Goal: Task Accomplishment & Management: Manage account settings

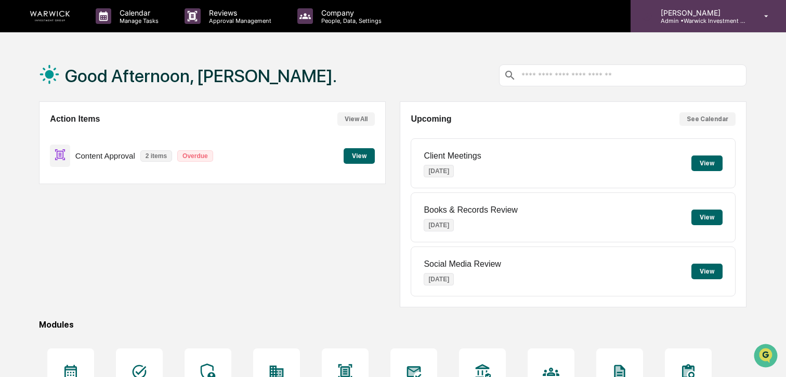
click at [766, 15] on icon at bounding box center [766, 16] width 18 height 10
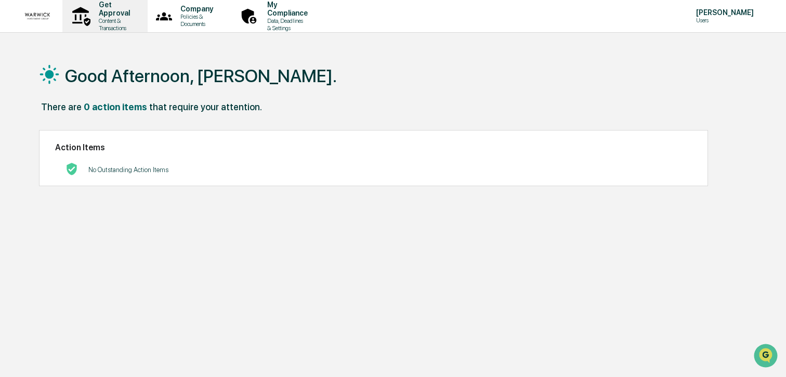
click at [113, 17] on p "Content & Transactions" at bounding box center [112, 24] width 45 height 15
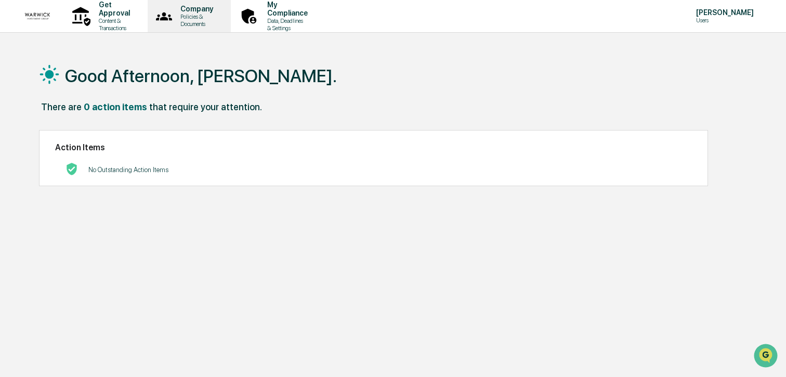
click at [218, 13] on p "Company" at bounding box center [195, 9] width 46 height 8
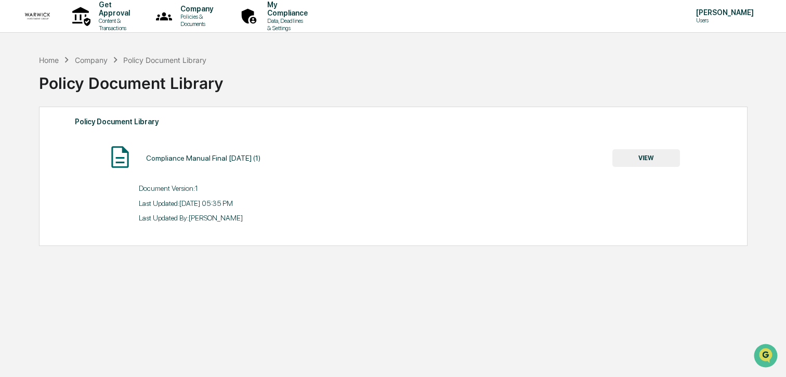
drag, startPoint x: 148, startPoint y: 157, endPoint x: 269, endPoint y: 163, distance: 121.3
click at [269, 163] on div "Compliance Manual Final [DATE] (1) VIEW" at bounding box center [393, 158] width 637 height 28
click at [147, 249] on div "Home Company Policy Document Library Policy Document Library Policy Document Li…" at bounding box center [392, 237] width 739 height 377
click at [313, 16] on p "My Compliance" at bounding box center [286, 9] width 54 height 17
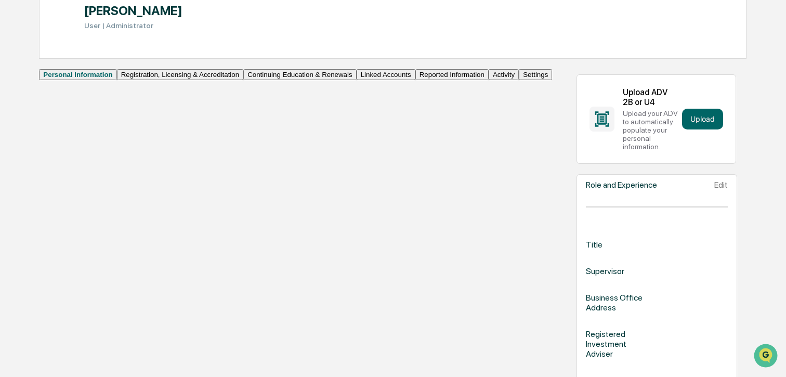
scroll to position [127, 0]
click at [117, 81] on button "Registration, Licensing & Accreditation" at bounding box center [180, 75] width 126 height 11
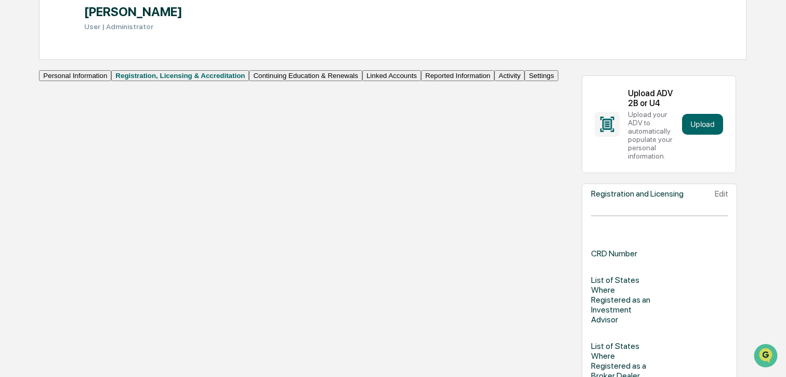
click at [494, 81] on button "Activity" at bounding box center [509, 75] width 30 height 11
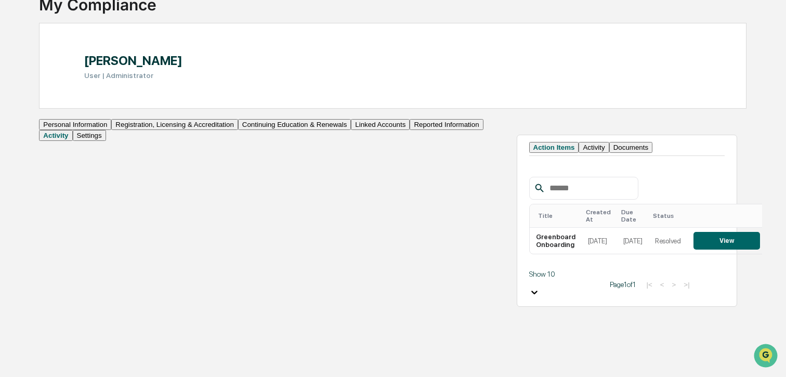
scroll to position [49, 0]
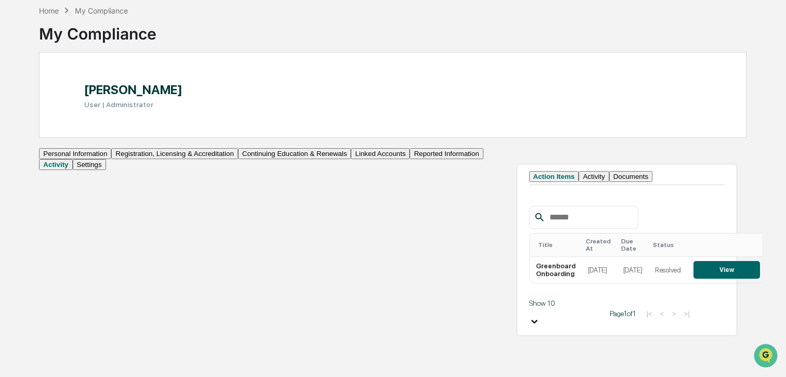
click at [579, 182] on button "Activity" at bounding box center [594, 176] width 30 height 11
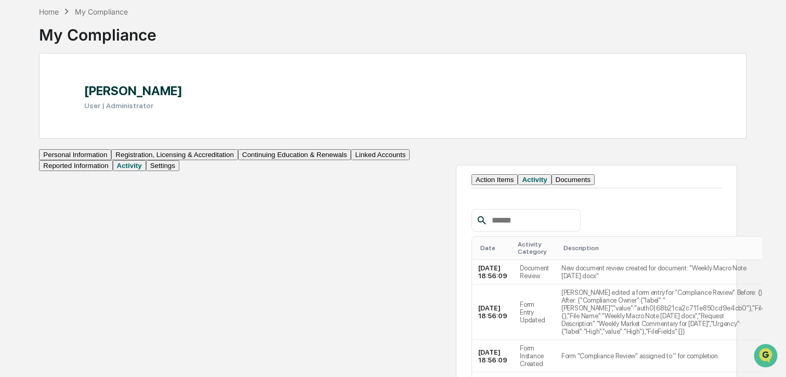
scroll to position [49, 0]
click at [351, 160] on button "Linked Accounts" at bounding box center [380, 154] width 59 height 11
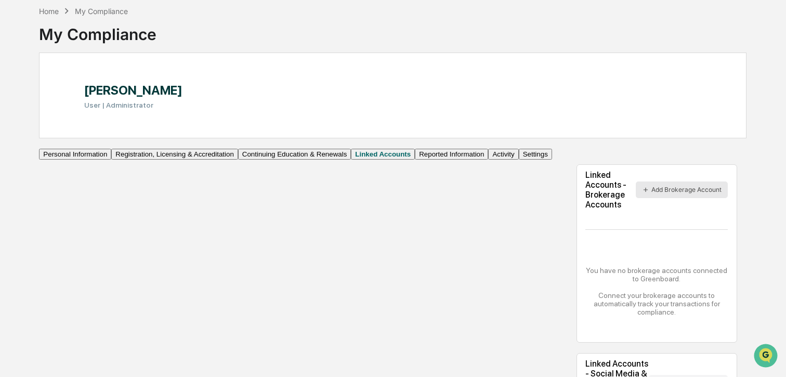
click at [651, 193] on button "Add Brokerage Account" at bounding box center [682, 189] width 92 height 17
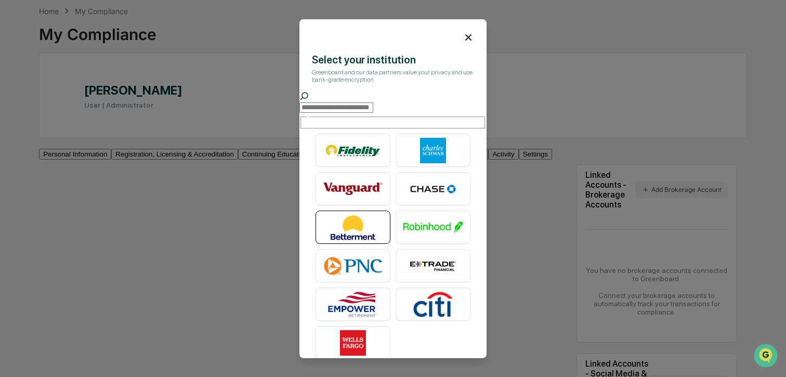
scroll to position [9, 0]
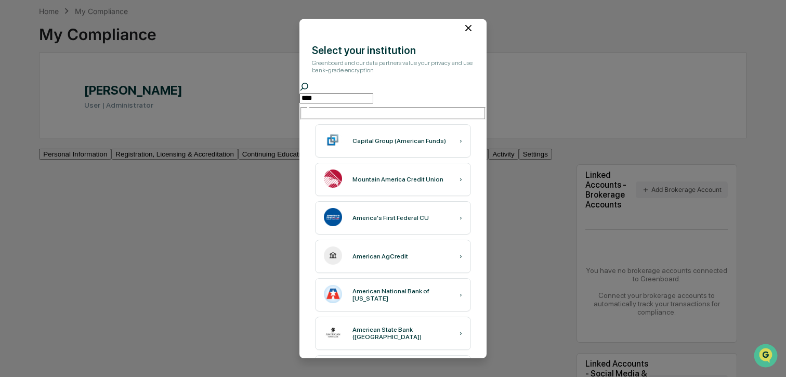
type input "****"
drag, startPoint x: 469, startPoint y: 28, endPoint x: 472, endPoint y: 35, distance: 7.7
click at [469, 28] on icon at bounding box center [468, 27] width 6 height 6
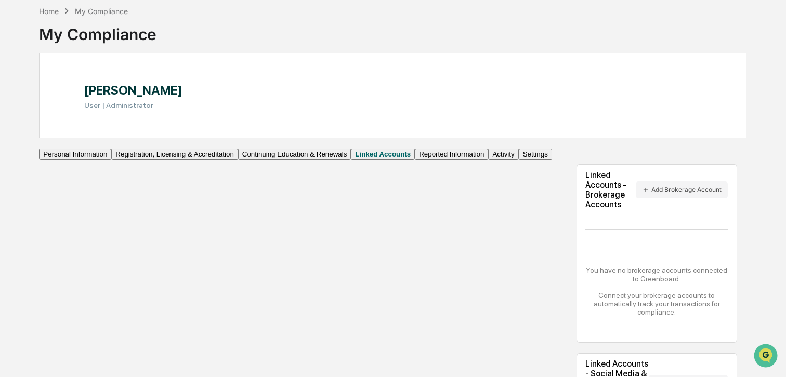
scroll to position [110, 0]
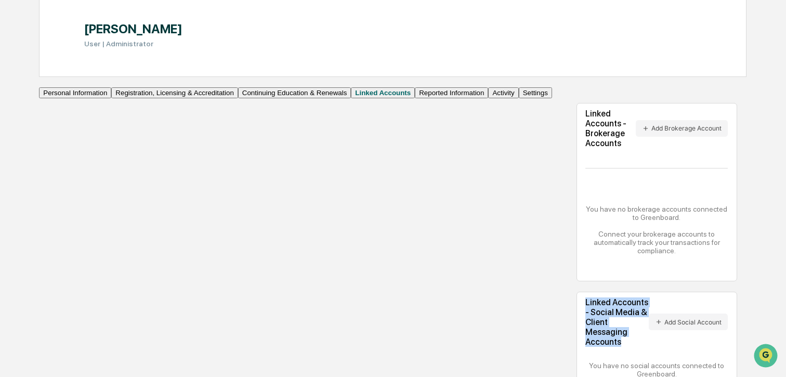
drag, startPoint x: 222, startPoint y: 293, endPoint x: 498, endPoint y: 292, distance: 275.5
click at [577, 292] on div "Linked Accounts - Social Media & Client Messaging Accounts Add Social Account Y…" at bounding box center [657, 355] width 161 height 127
click at [649, 313] on button "Add Social Account" at bounding box center [688, 321] width 79 height 17
click at [80, 98] on button "Personal Information" at bounding box center [75, 92] width 72 height 11
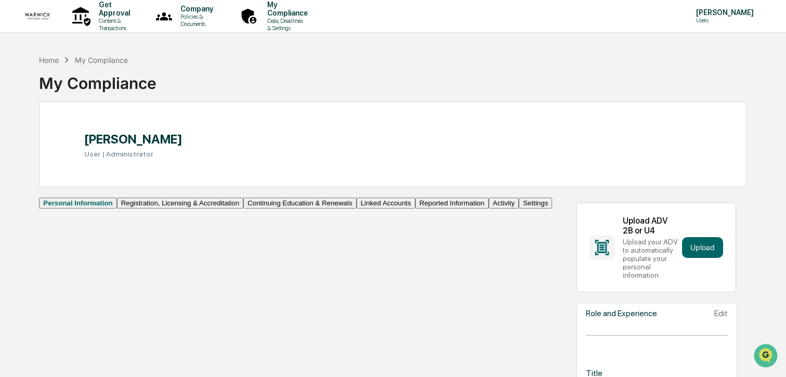
drag, startPoint x: 33, startPoint y: 17, endPoint x: 129, endPoint y: 47, distance: 100.4
click at [33, 17] on img at bounding box center [37, 15] width 25 height 13
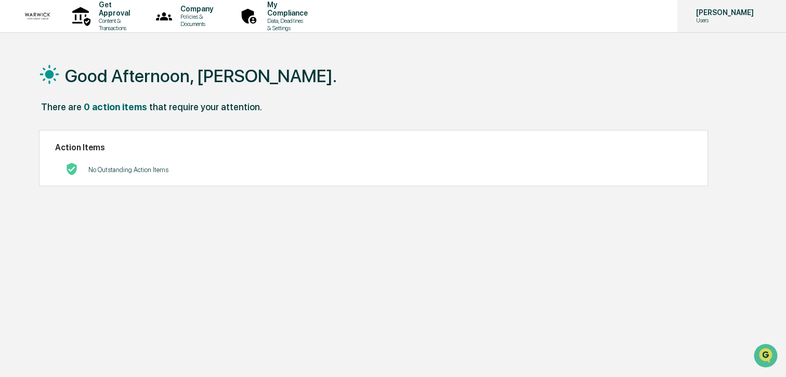
click at [724, 25] on div "[PERSON_NAME] Users" at bounding box center [731, 16] width 109 height 32
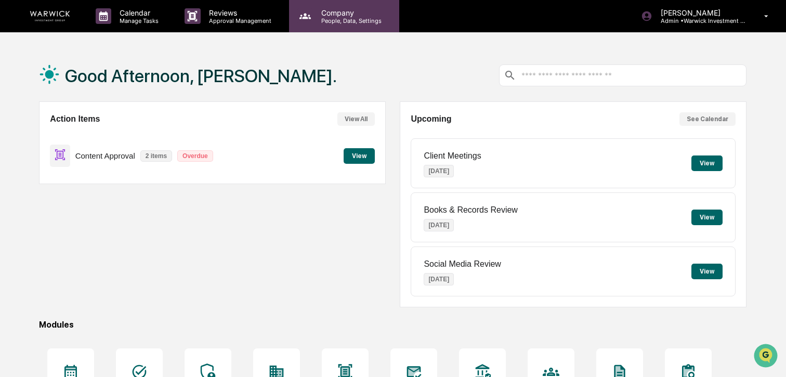
click at [352, 22] on p "People, Data, Settings" at bounding box center [350, 20] width 74 height 7
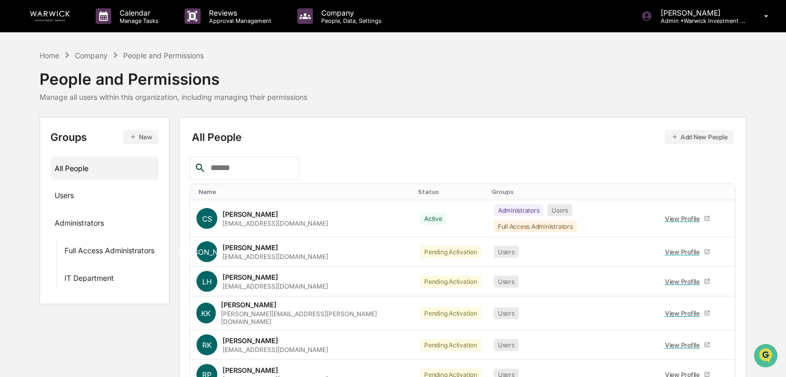
click at [222, 167] on input "text" at bounding box center [250, 168] width 88 height 14
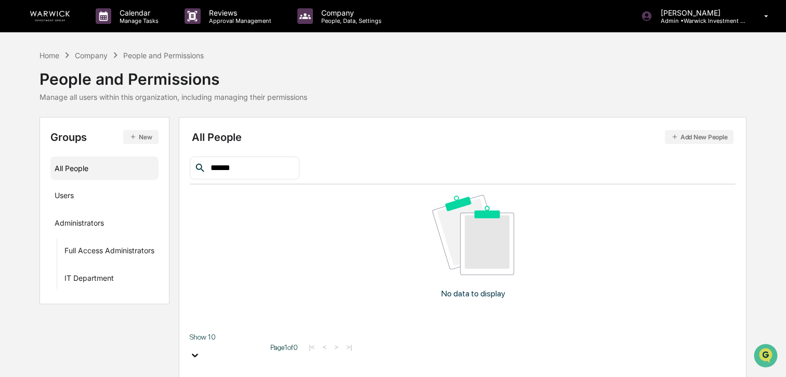
type input "******"
click at [703, 137] on button "Add New People" at bounding box center [699, 137] width 69 height 14
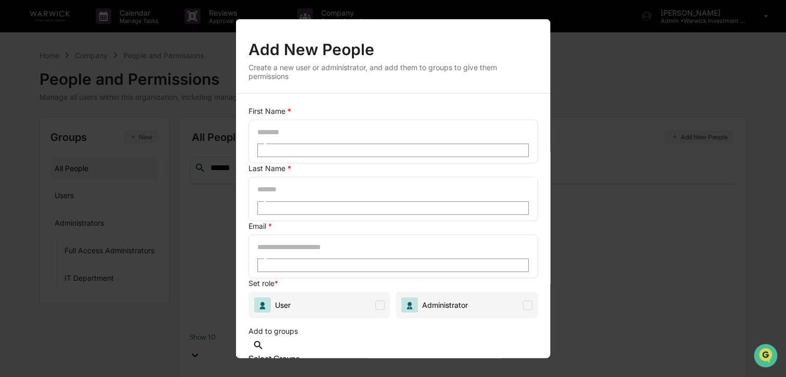
click at [326, 138] on input "text" at bounding box center [293, 132] width 75 height 14
type input "******"
type input "*******"
click at [331, 240] on input "text" at bounding box center [293, 247] width 75 height 14
type input "**********"
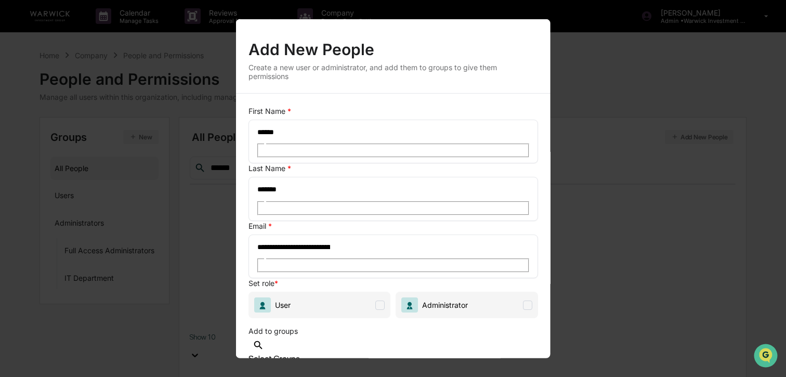
click at [365, 292] on span "User" at bounding box center [319, 305] width 142 height 27
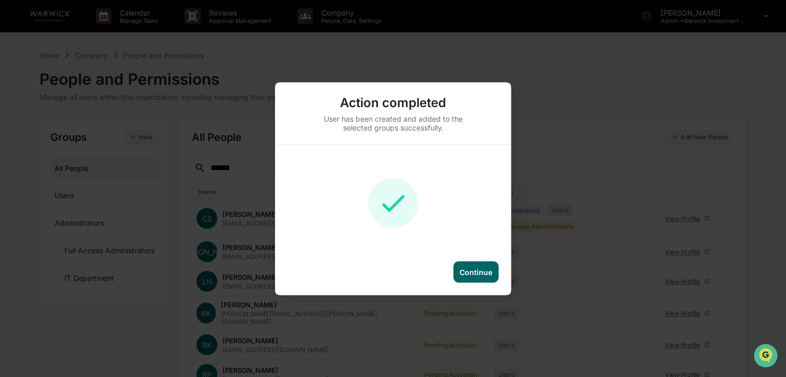
click at [478, 273] on div "Continue" at bounding box center [476, 271] width 33 height 9
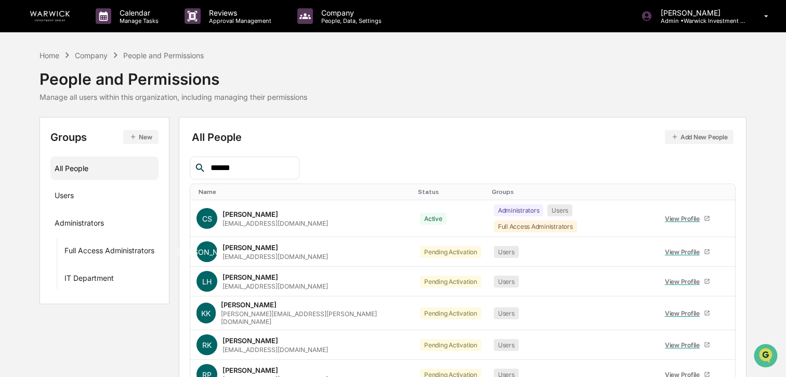
click at [259, 162] on input "******" at bounding box center [250, 168] width 88 height 14
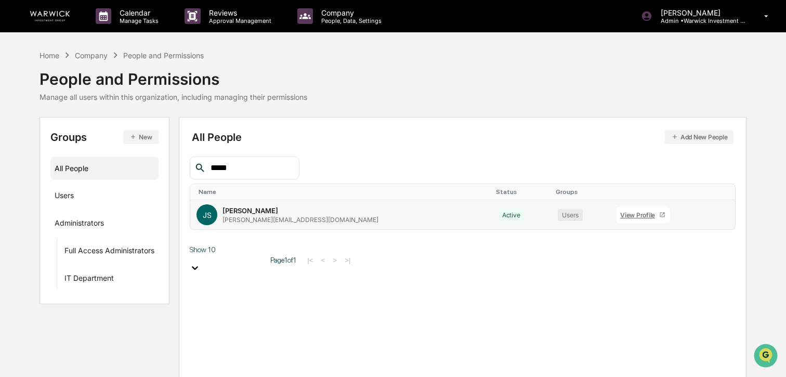
type input "*****"
click at [719, 217] on icon at bounding box center [719, 217] width 0 height 0
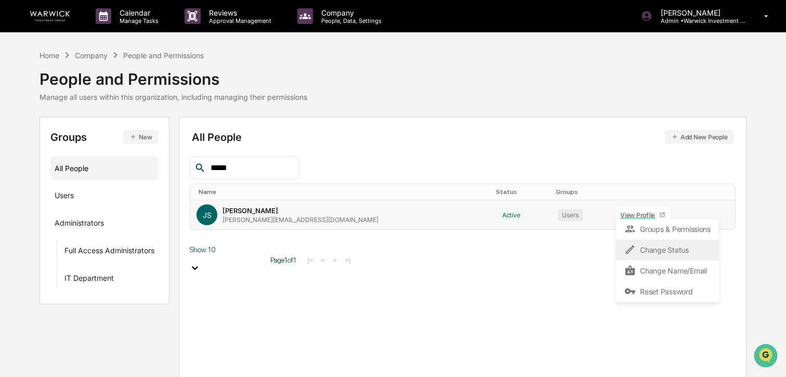
click at [674, 247] on div "Change Status" at bounding box center [667, 250] width 86 height 12
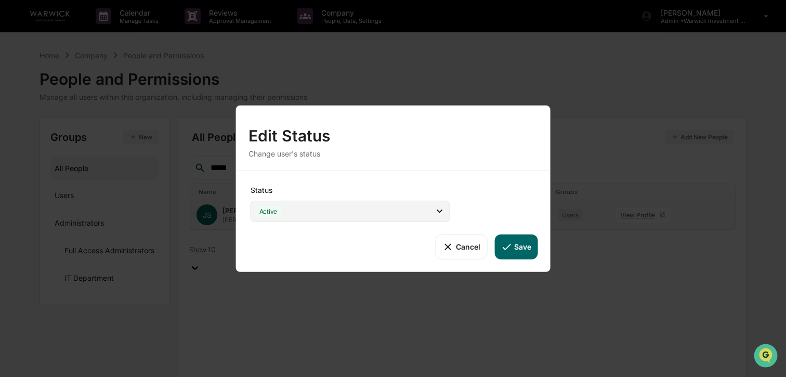
click at [426, 206] on div "Active" at bounding box center [351, 210] width 200 height 21
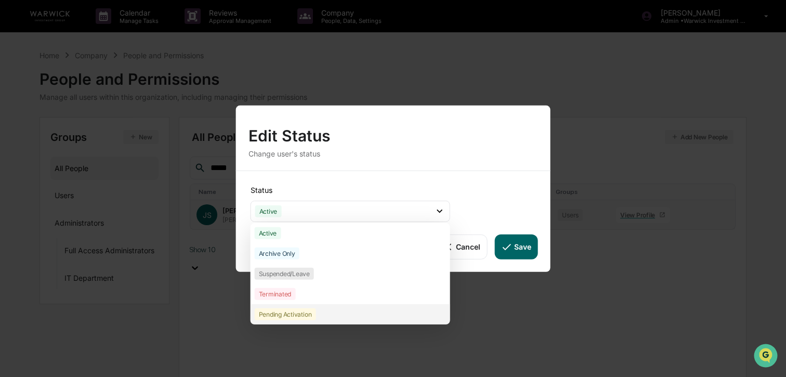
click at [316, 310] on div "Pending Activation" at bounding box center [351, 314] width 200 height 20
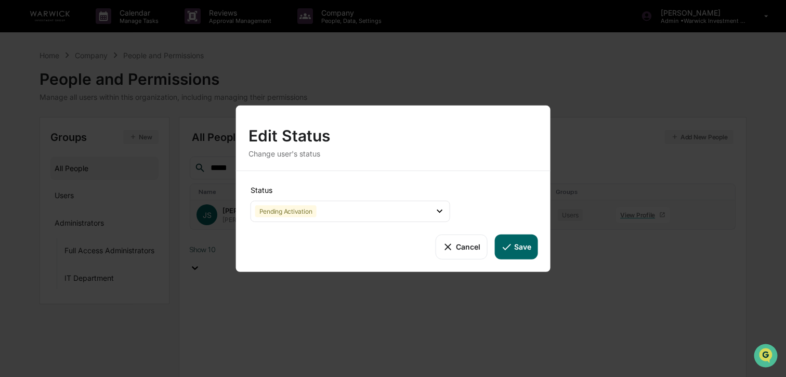
drag, startPoint x: 526, startPoint y: 250, endPoint x: 607, endPoint y: 255, distance: 81.8
click at [526, 250] on button "Save" at bounding box center [515, 246] width 43 height 25
